Goal: Navigation & Orientation: Find specific page/section

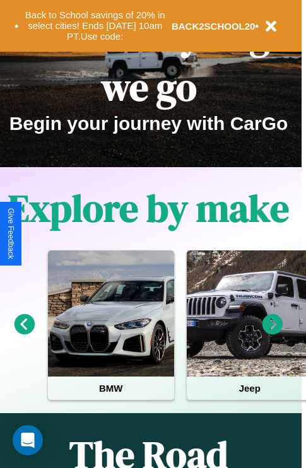
scroll to position [629, 20]
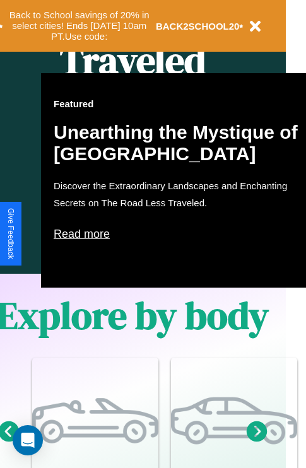
click at [180, 234] on p "Read more" at bounding box center [180, 234] width 252 height 20
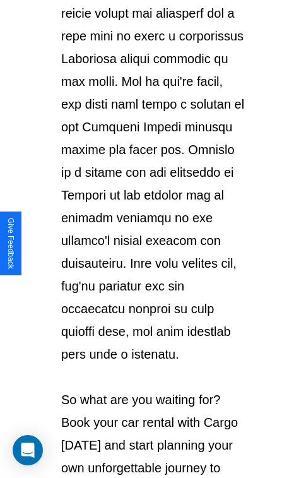
scroll to position [2182, 0]
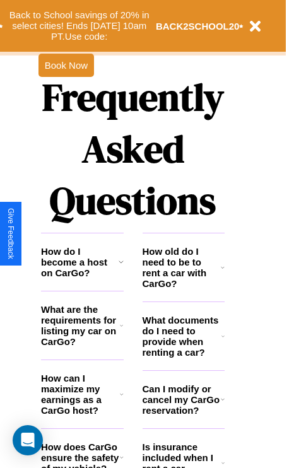
scroll to position [1529, 20]
